Goal: Task Accomplishment & Management: Complete application form

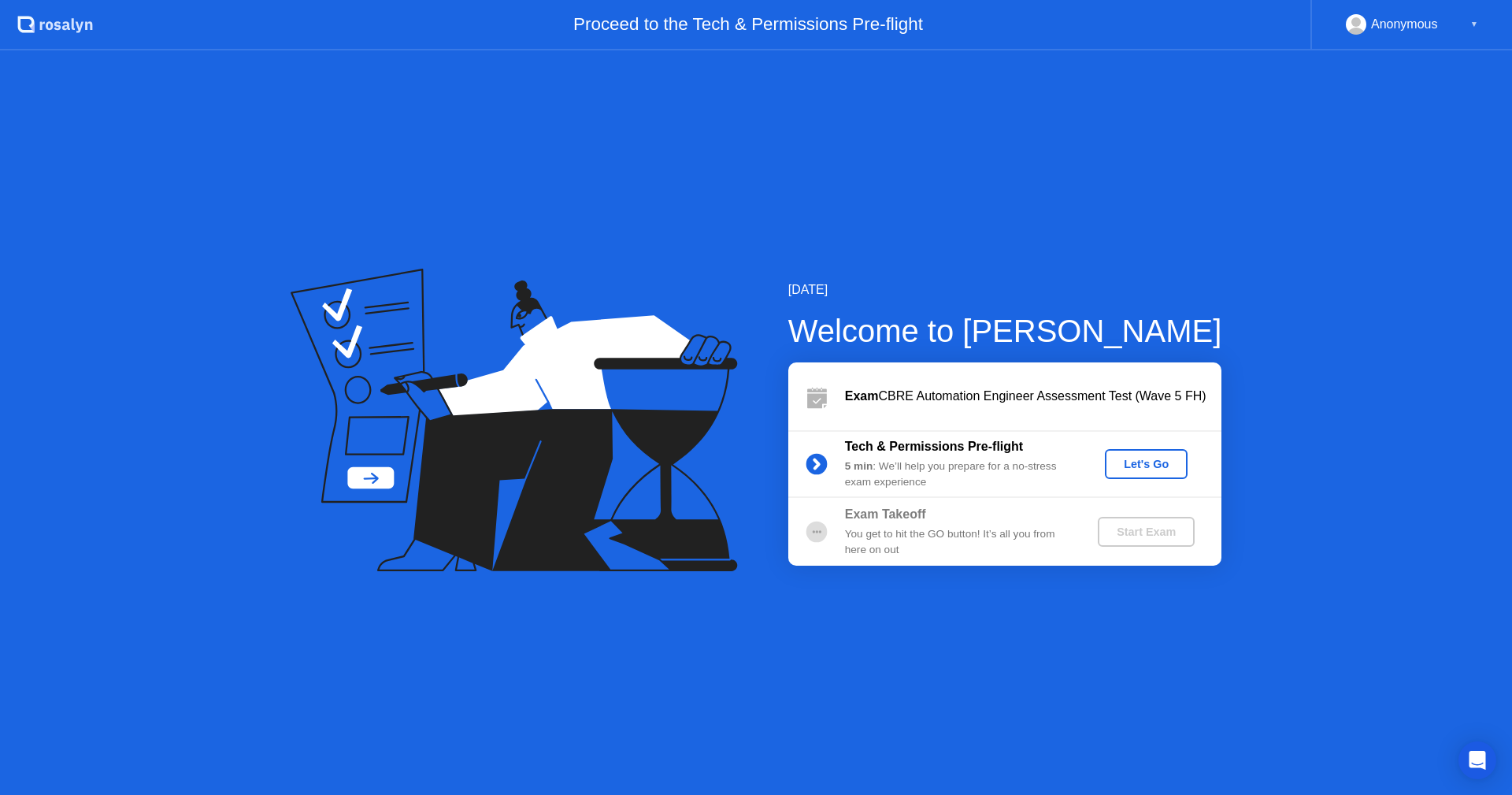
click at [1156, 478] on button "Let's Go" at bounding box center [1146, 464] width 83 height 30
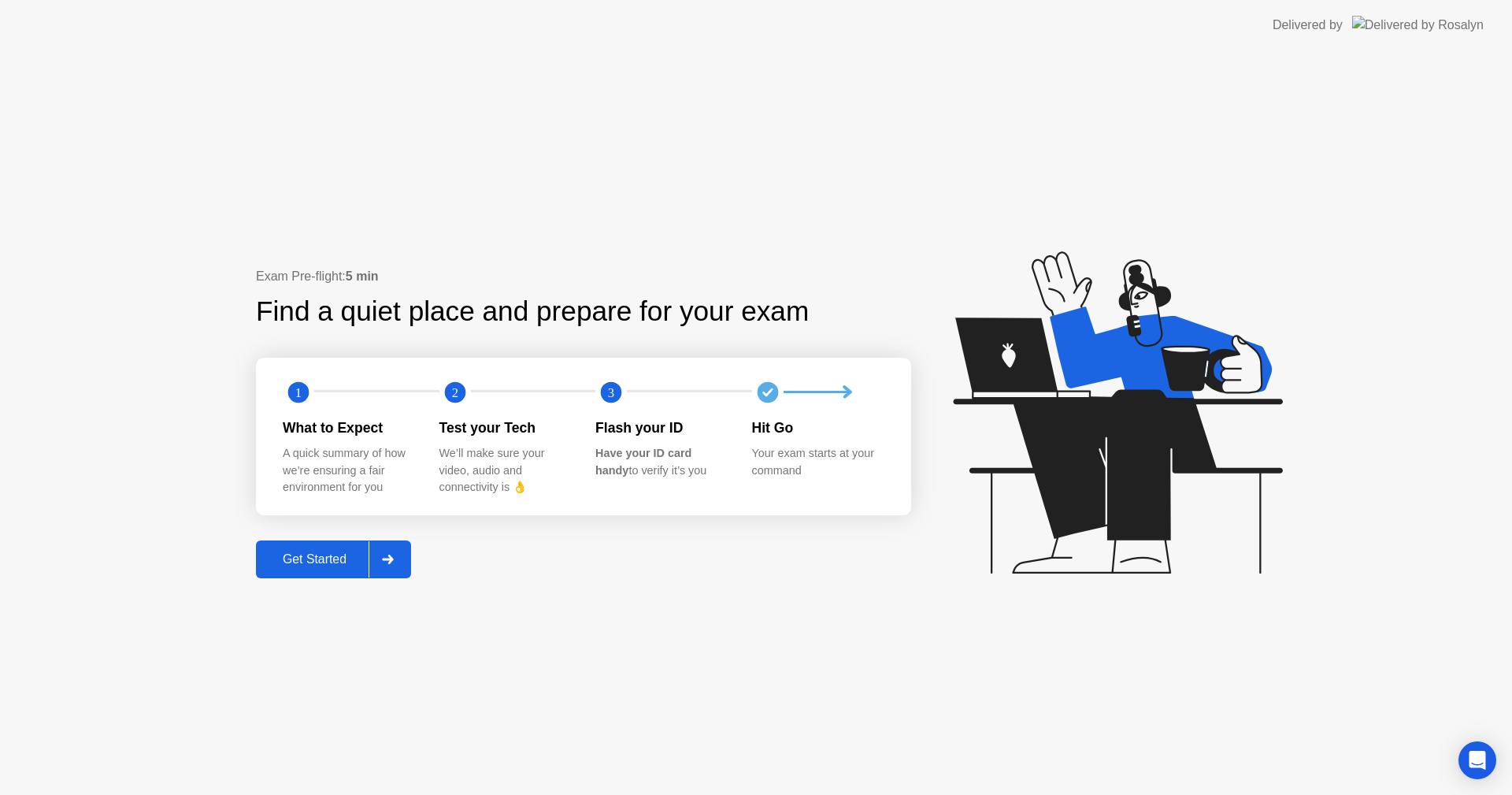
click at [333, 560] on div "Get Started" at bounding box center [315, 558] width 108 height 14
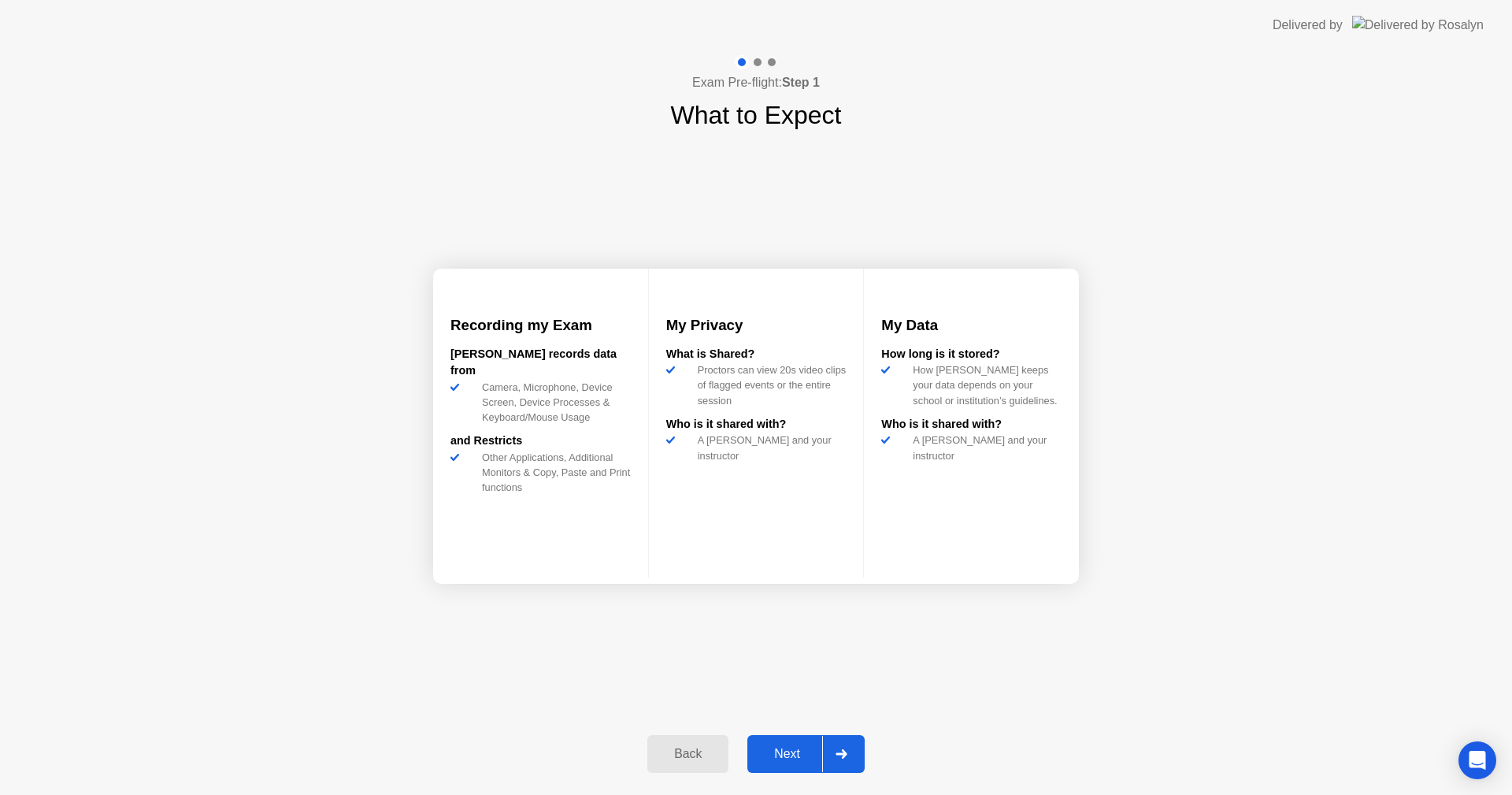
click at [773, 761] on div "Next" at bounding box center [787, 753] width 70 height 14
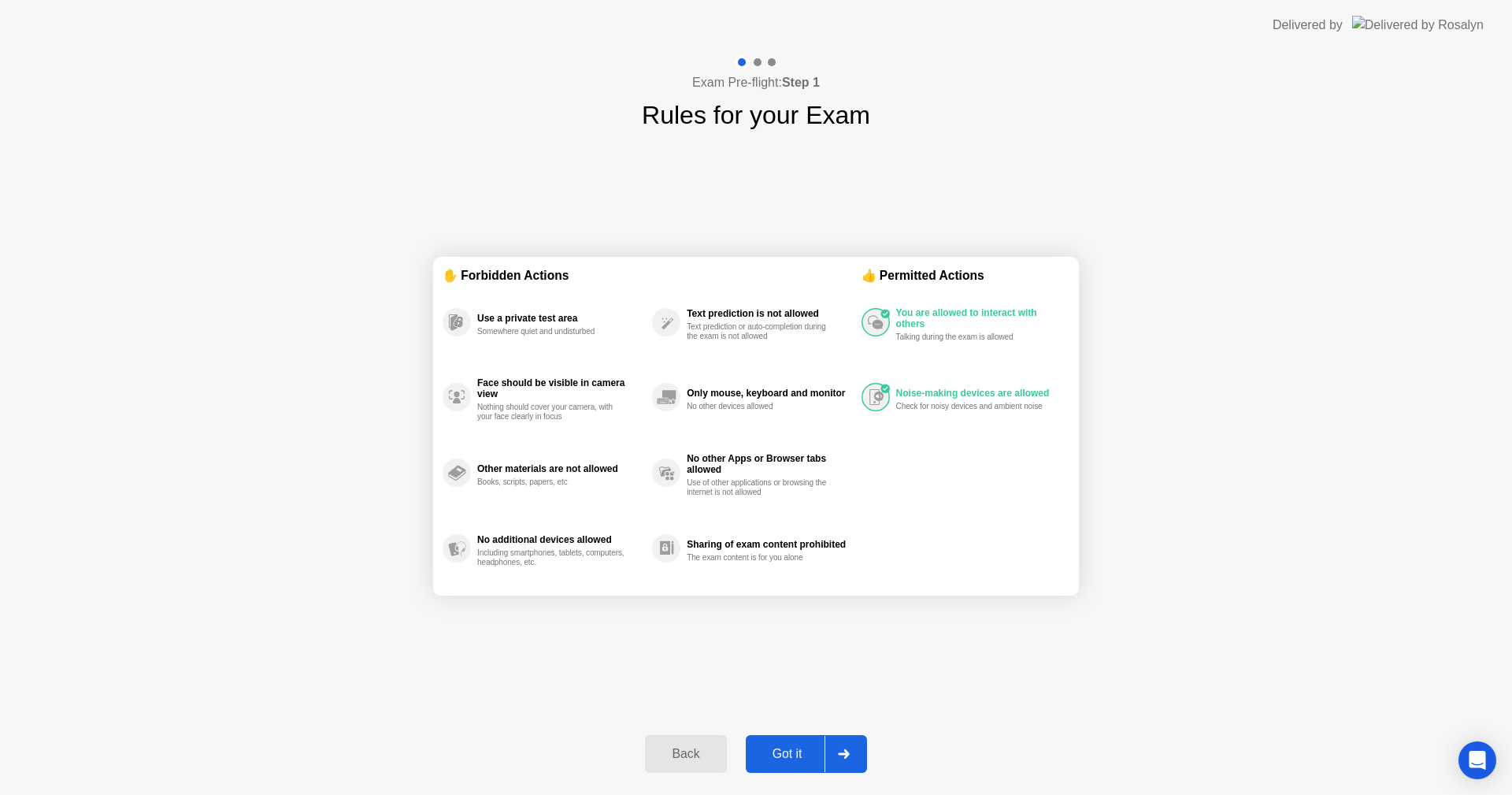
click at [784, 746] on div "Got it" at bounding box center [787, 753] width 74 height 14
select select "**********"
select select "*******"
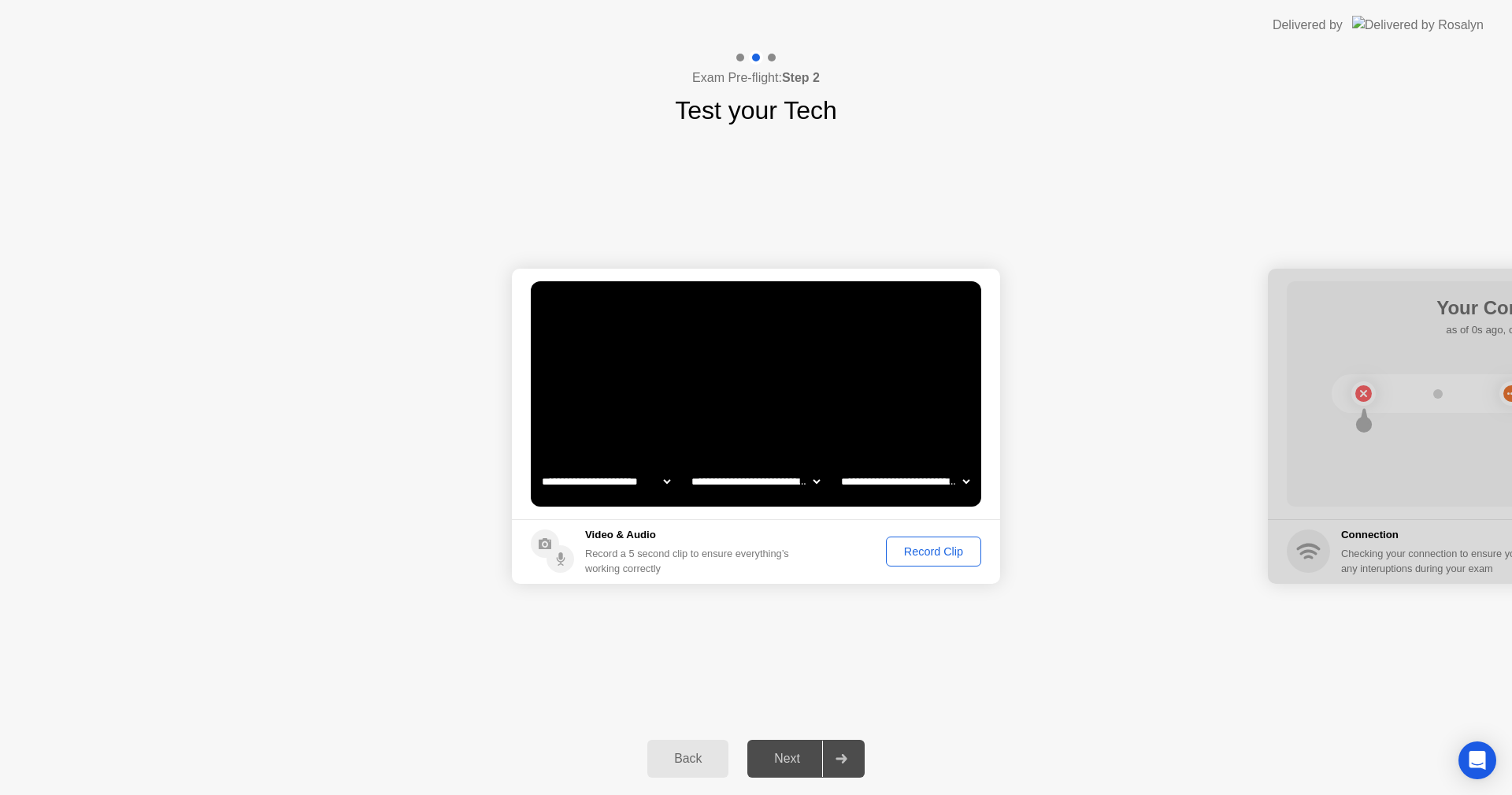
click at [795, 756] on div "Next" at bounding box center [787, 757] width 70 height 14
drag, startPoint x: 1363, startPoint y: 480, endPoint x: 972, endPoint y: 443, distance: 392.7
click at [906, 556] on div "Record Clip" at bounding box center [933, 551] width 84 height 13
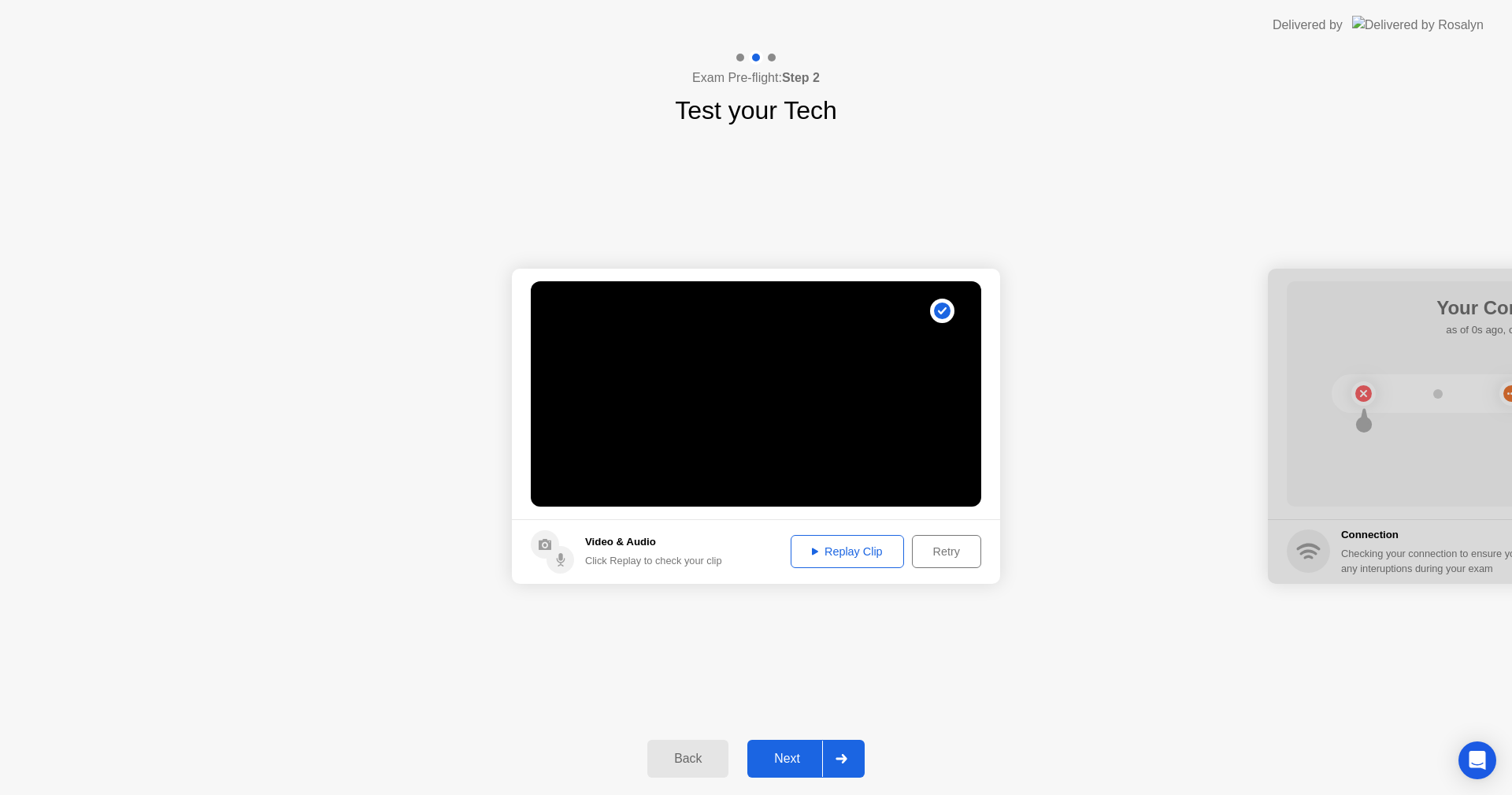
click at [792, 760] on div "Next" at bounding box center [787, 757] width 70 height 14
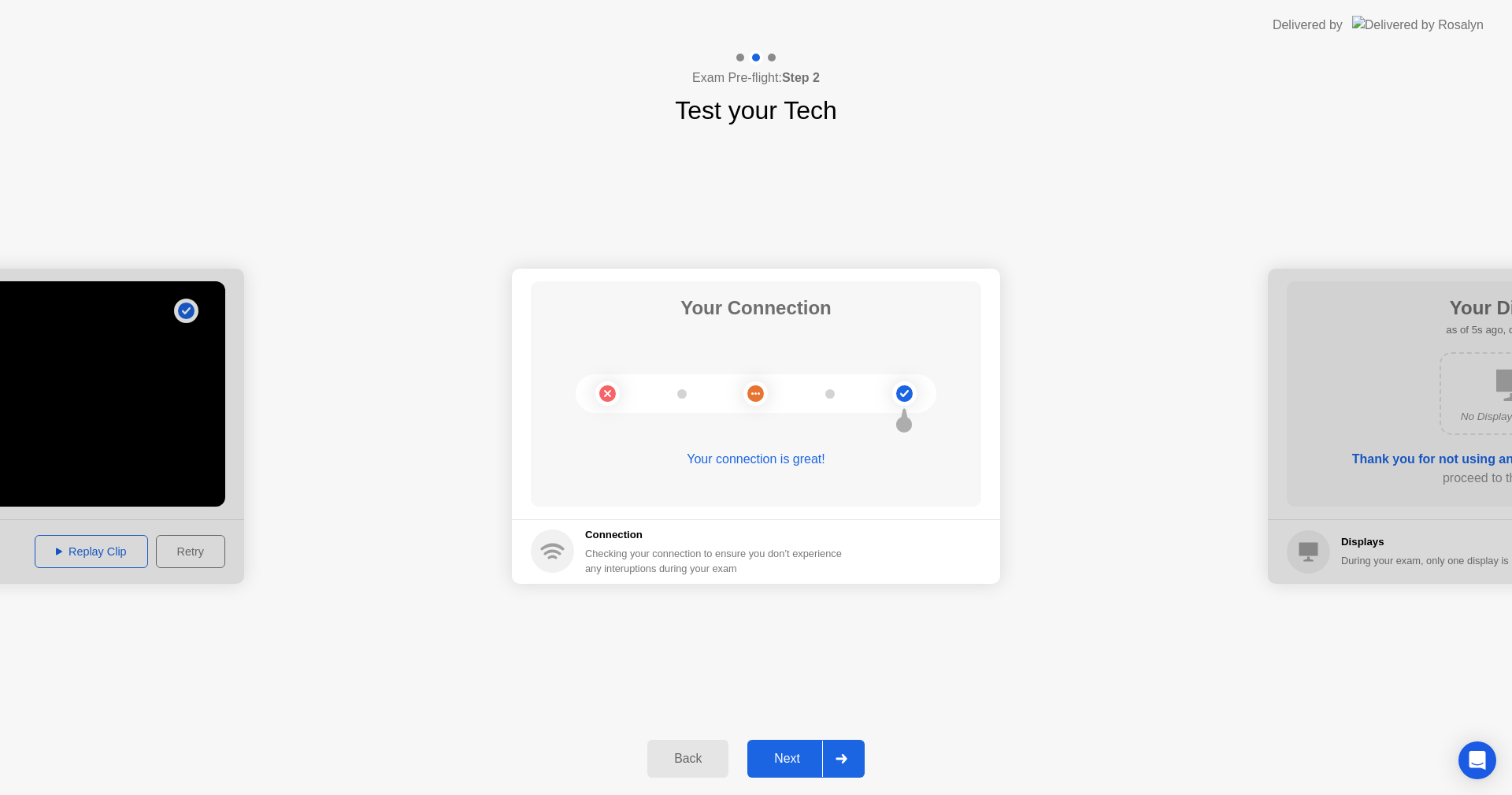
click at [780, 763] on div "Next" at bounding box center [787, 757] width 70 height 14
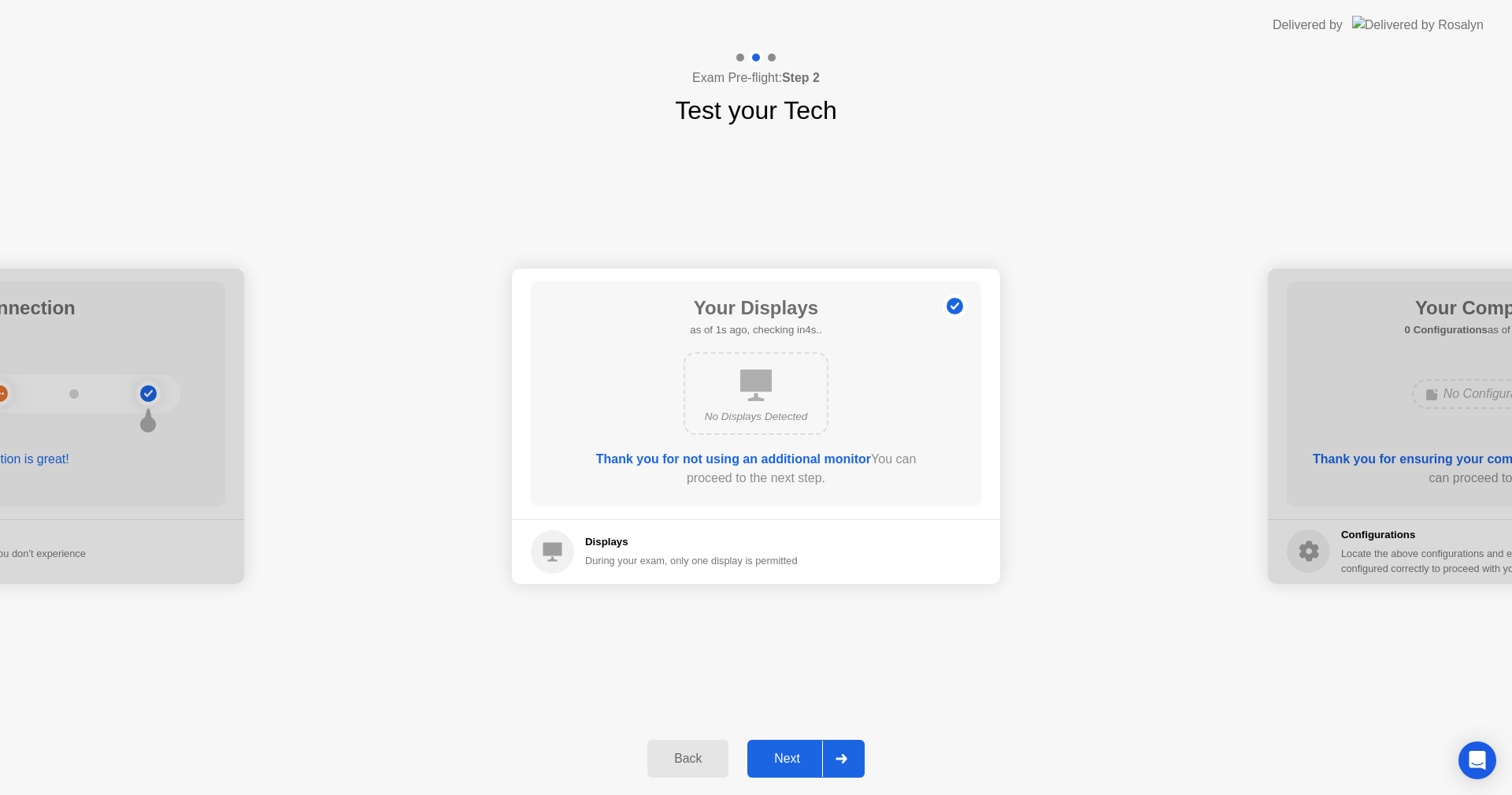
click at [782, 760] on div "Next" at bounding box center [787, 757] width 70 height 14
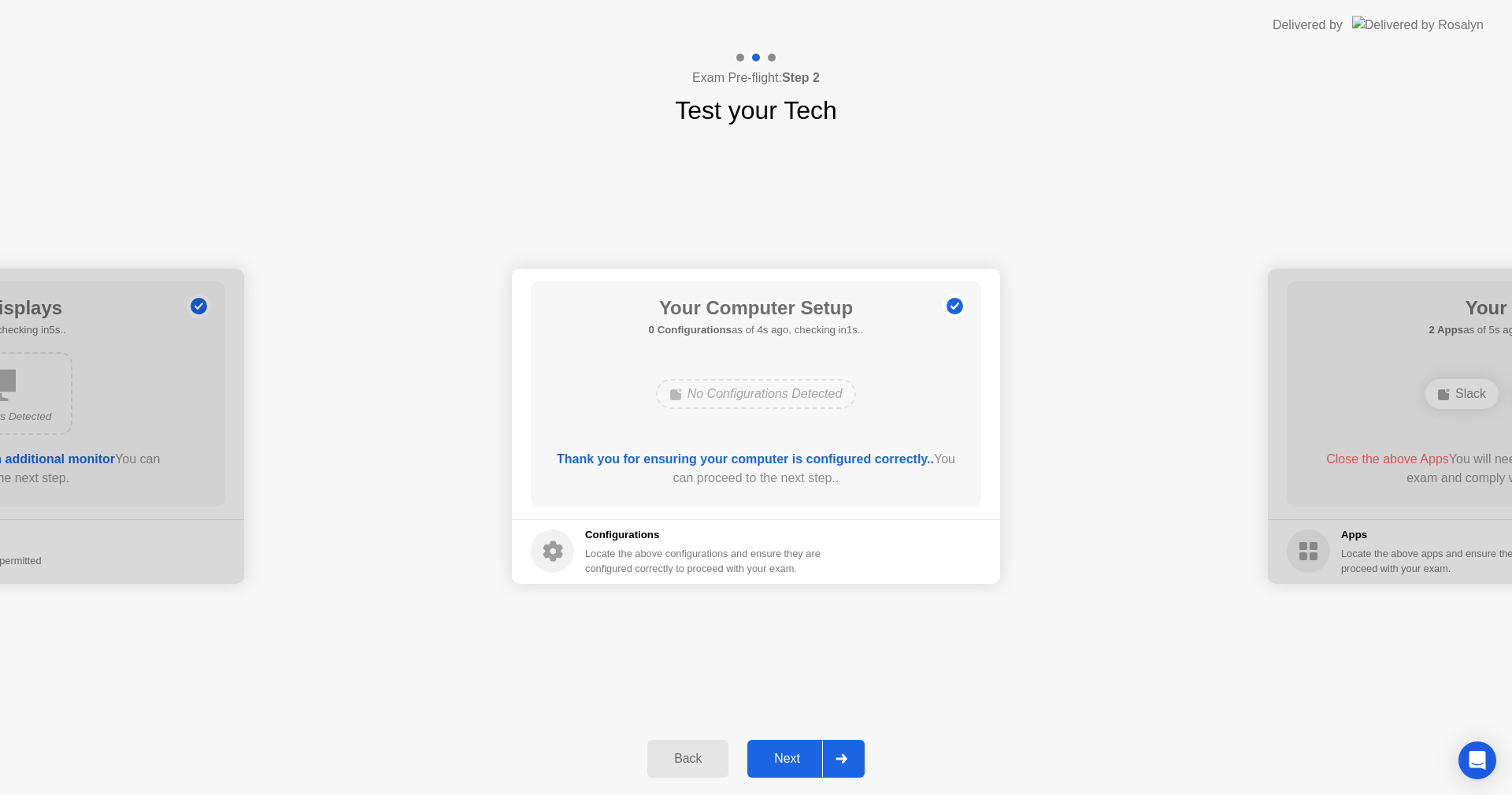
click at [790, 752] on div "Next" at bounding box center [787, 757] width 70 height 14
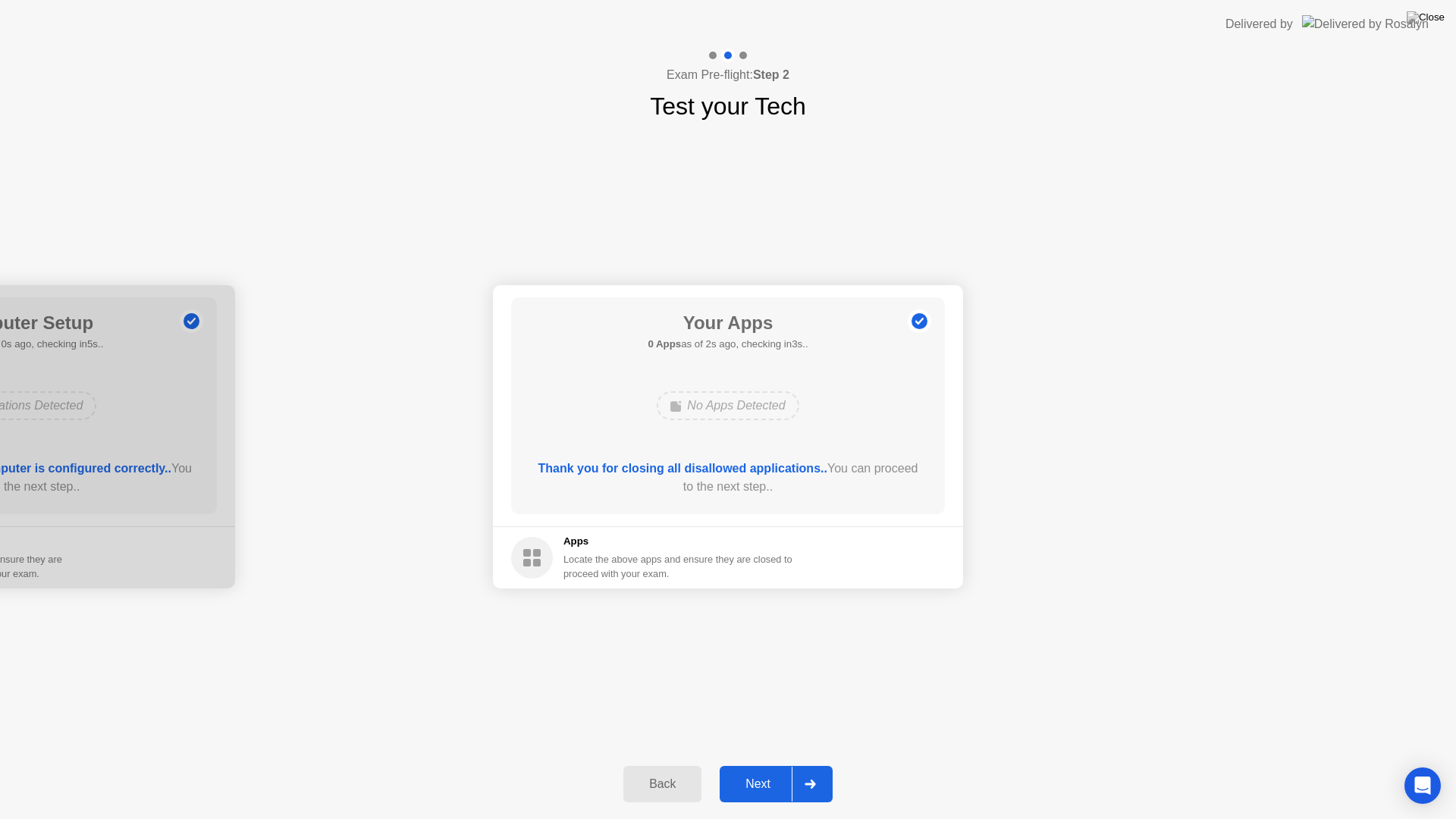
click at [763, 765] on div "Next" at bounding box center [758, 784] width 67 height 13
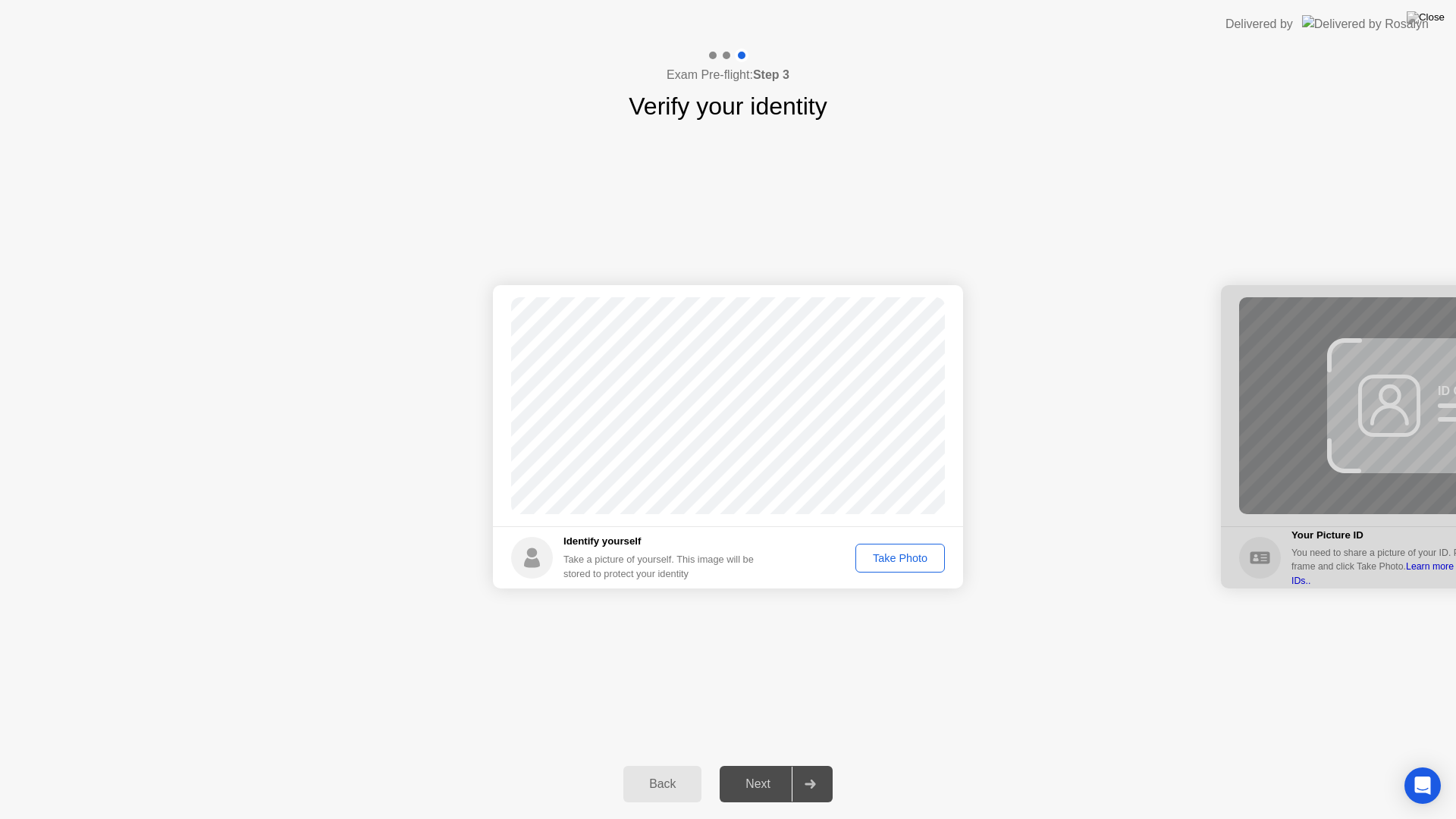
click at [886, 568] on button "Take Photo" at bounding box center [900, 558] width 89 height 29
click at [762, 765] on div "Next" at bounding box center [758, 784] width 67 height 13
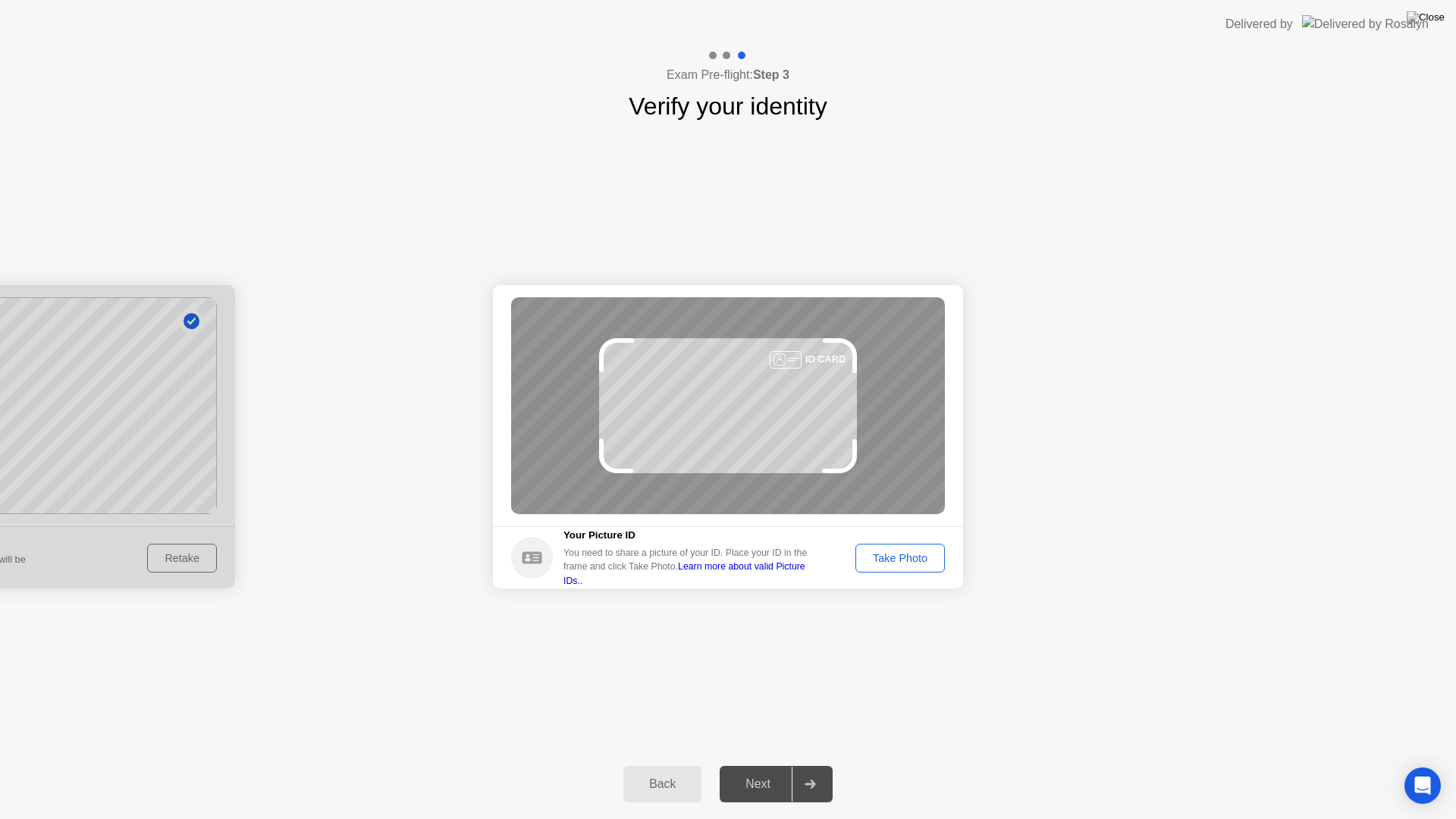
click at [905, 558] on div "Take Photo" at bounding box center [900, 558] width 79 height 12
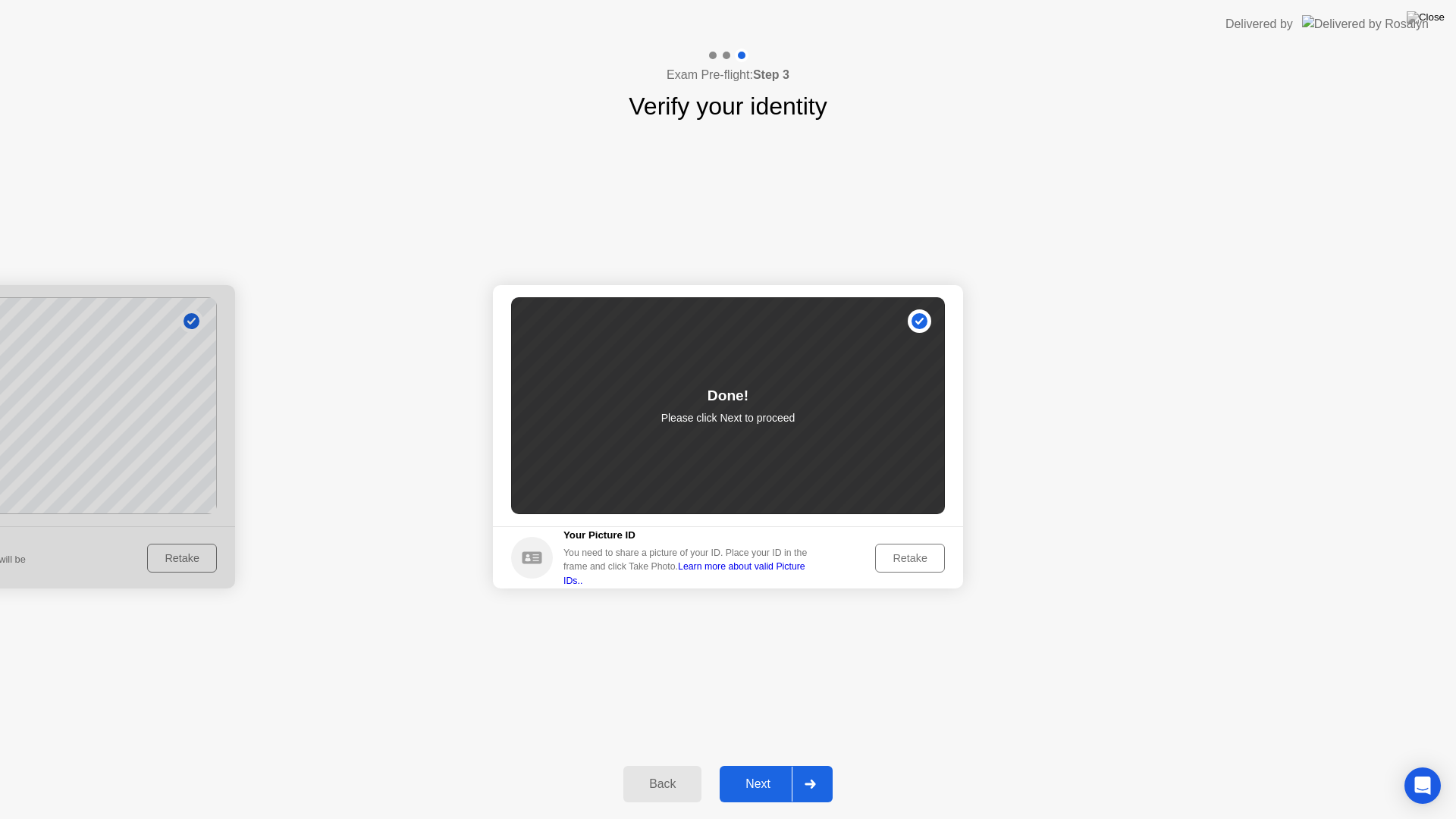
click at [749, 765] on button "Next" at bounding box center [776, 784] width 113 height 36
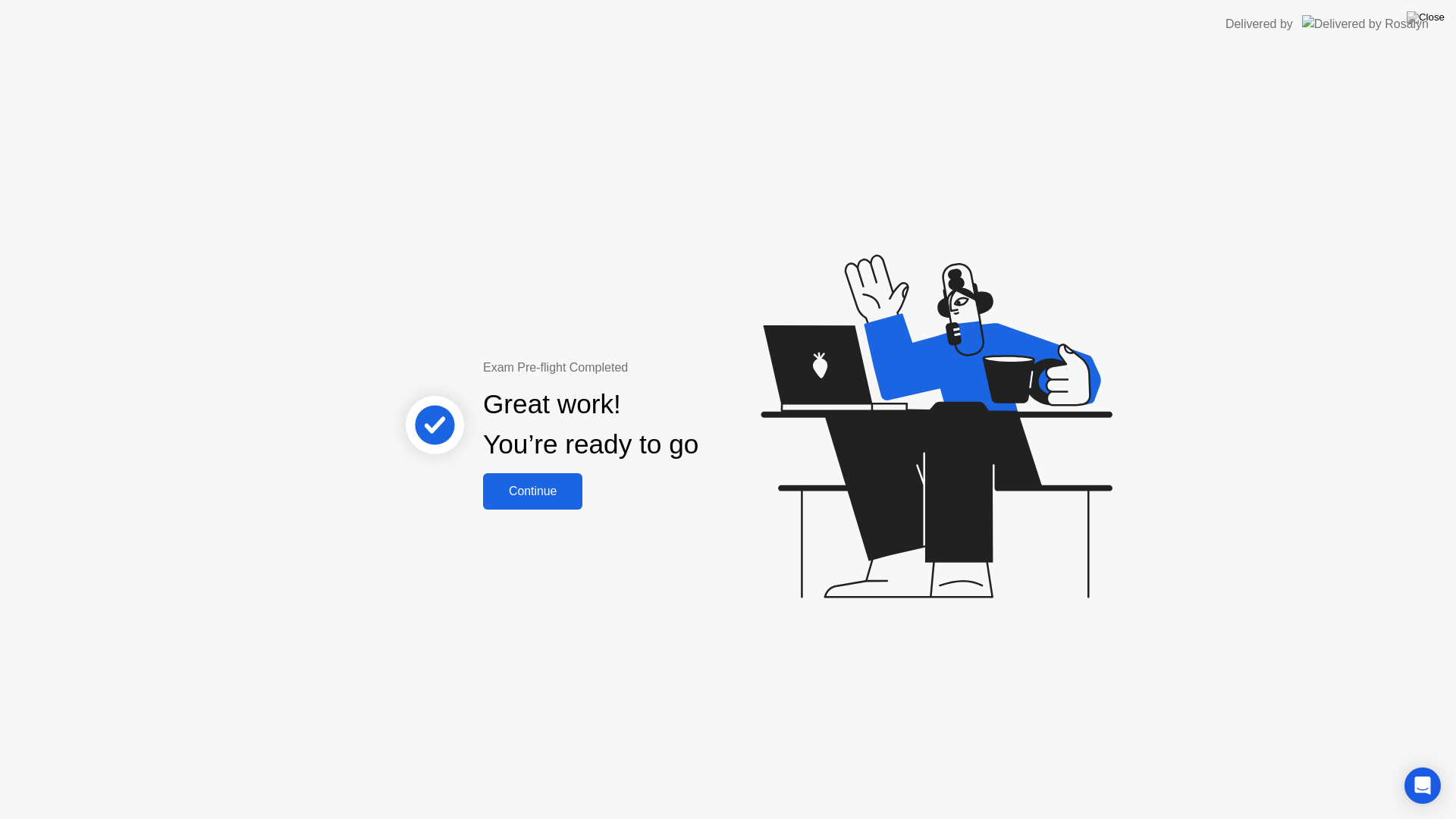
click at [554, 485] on div "Continue" at bounding box center [532, 491] width 90 height 13
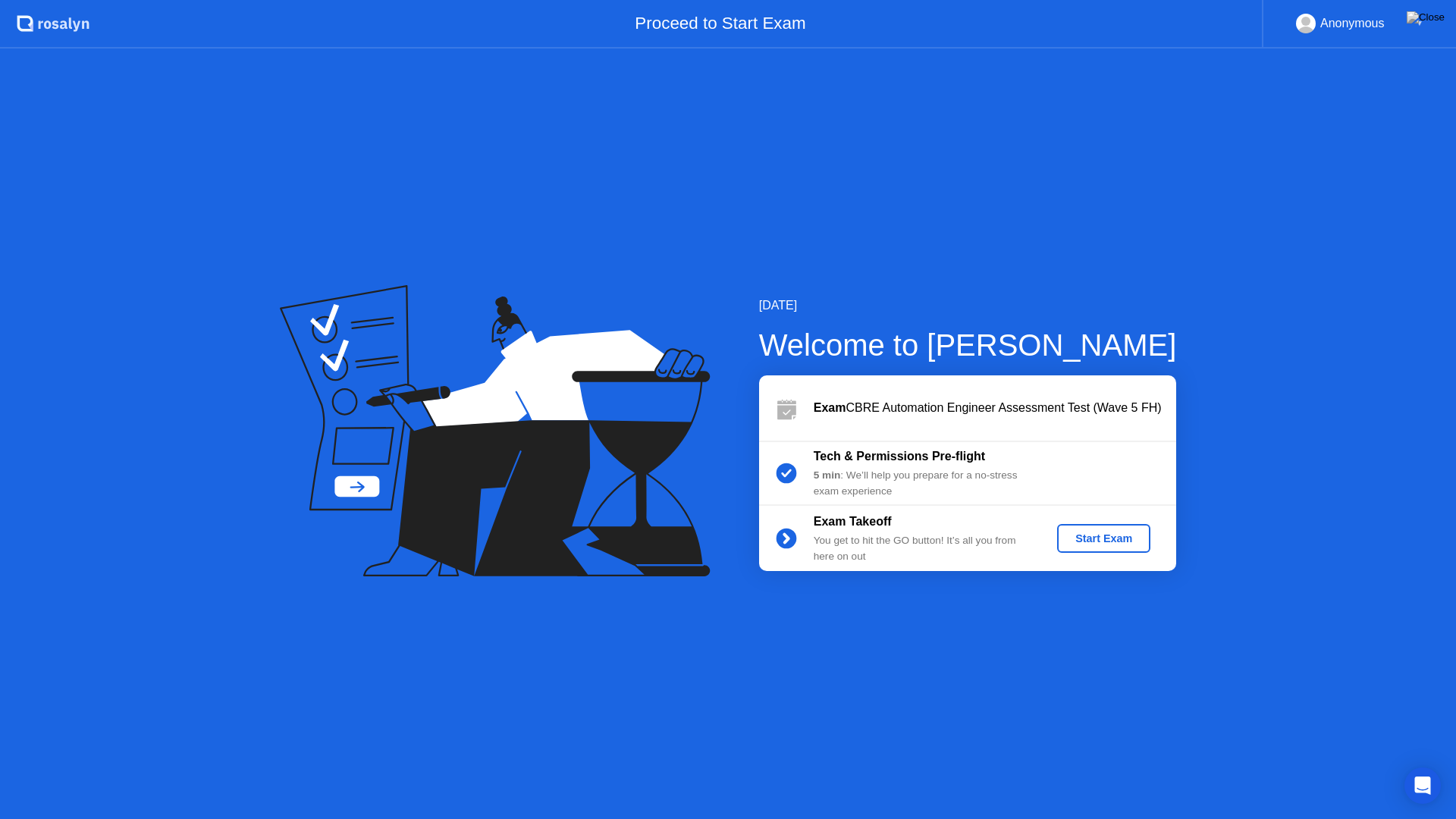
click at [1120, 528] on button "Start Exam" at bounding box center [1104, 538] width 94 height 29
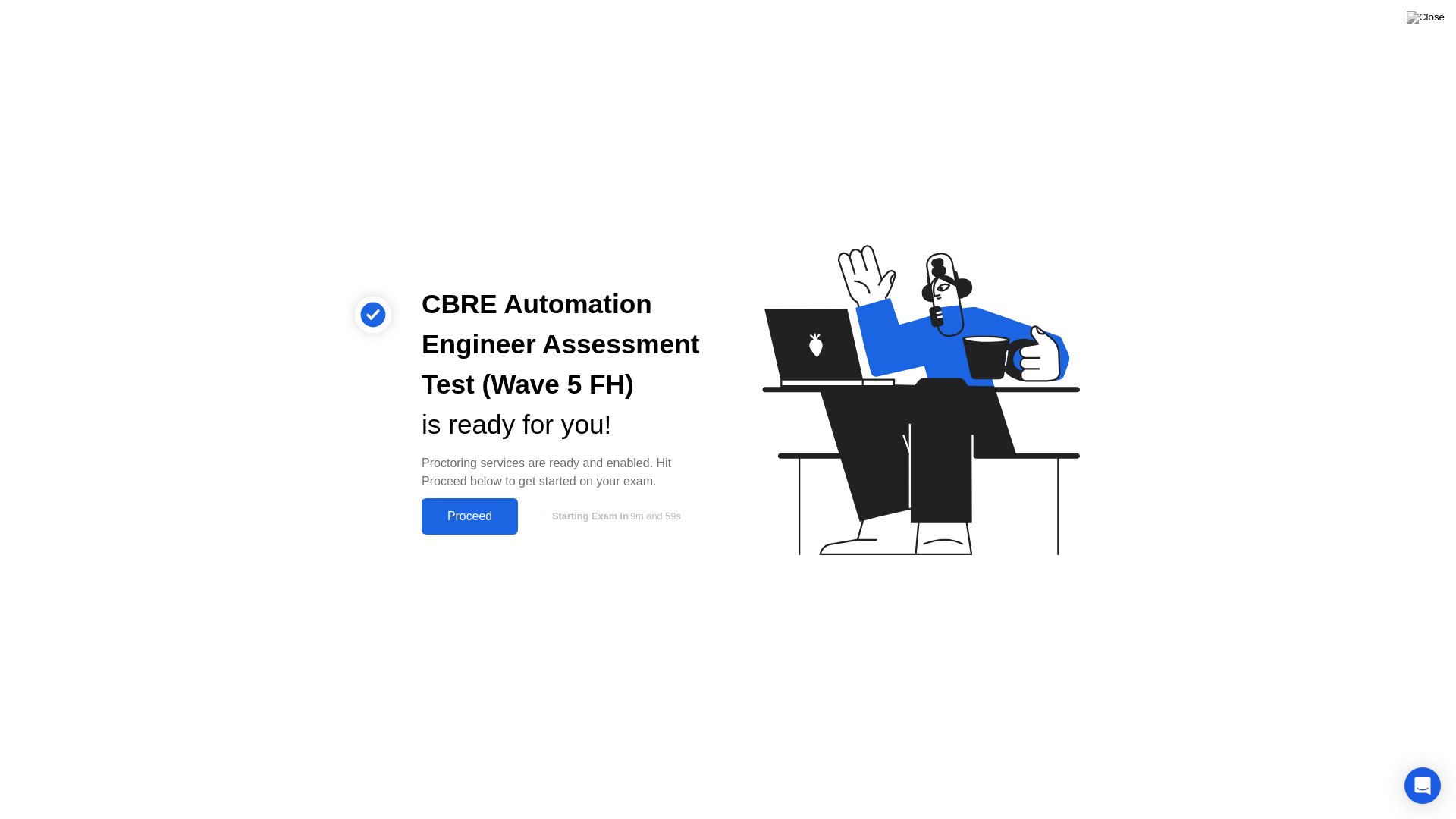
click at [493, 510] on div "Proceed" at bounding box center [470, 516] width 87 height 13
